Goal: Find specific page/section: Find specific page/section

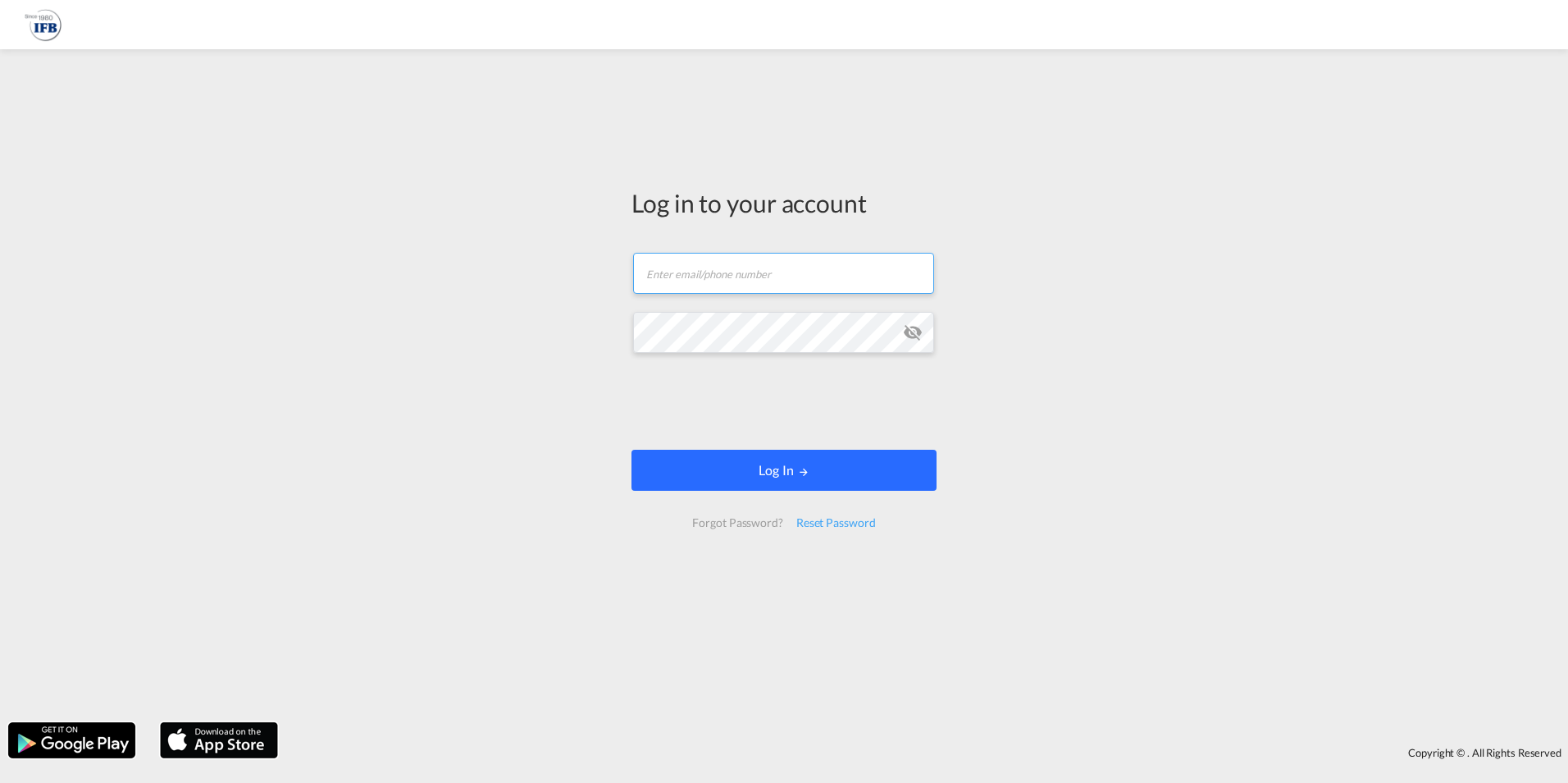
type input "[PERSON_NAME][EMAIL_ADDRESS][PERSON_NAME][DOMAIN_NAME]"
click at [778, 476] on button "Log In" at bounding box center [784, 470] width 305 height 41
